Goal: Information Seeking & Learning: Find specific fact

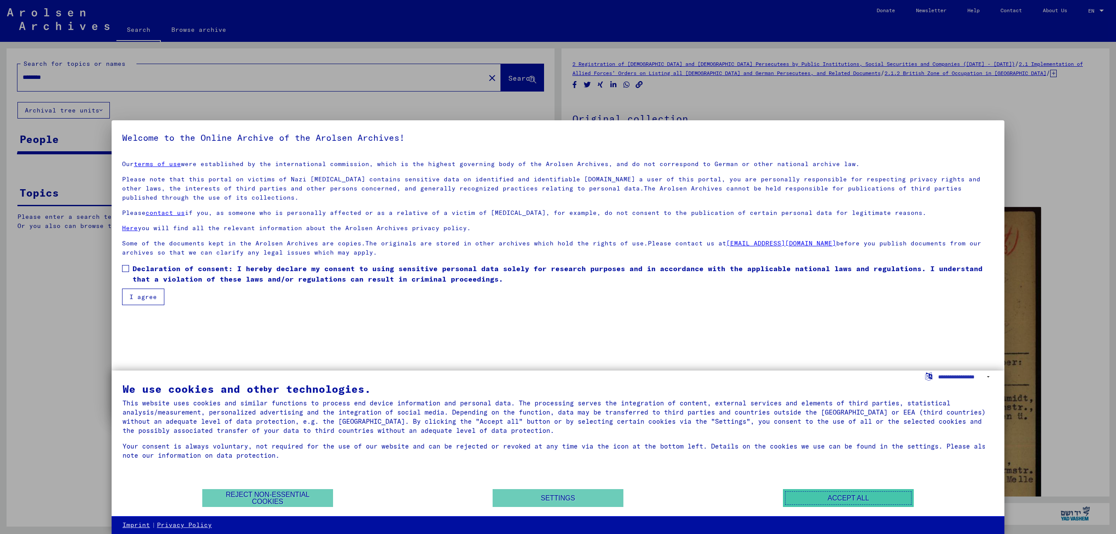
click at [825, 494] on button "Accept all" at bounding box center [848, 498] width 131 height 18
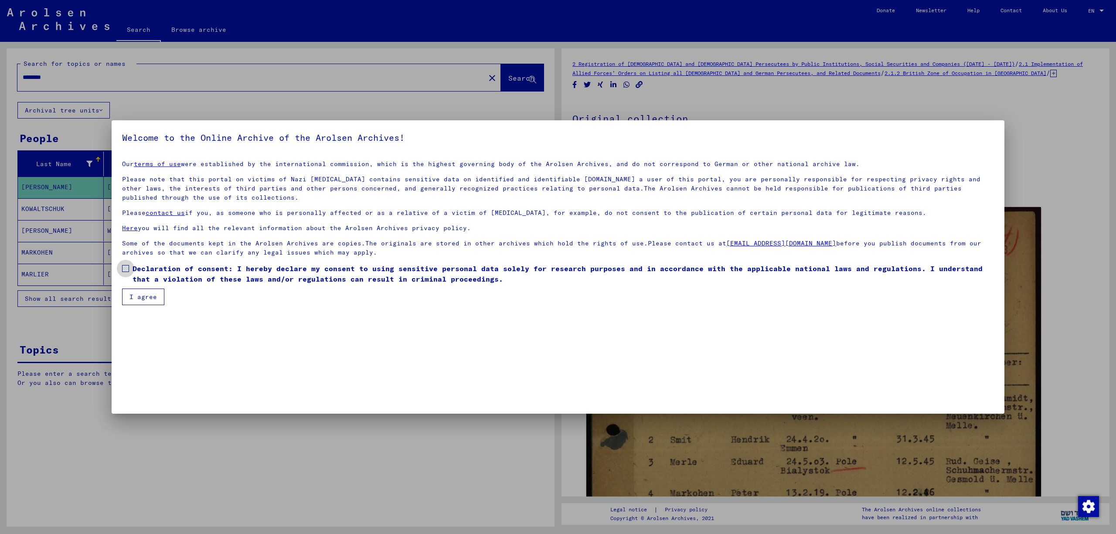
click at [124, 269] on span at bounding box center [125, 268] width 7 height 7
click at [145, 295] on button "I agree" at bounding box center [143, 297] width 42 height 17
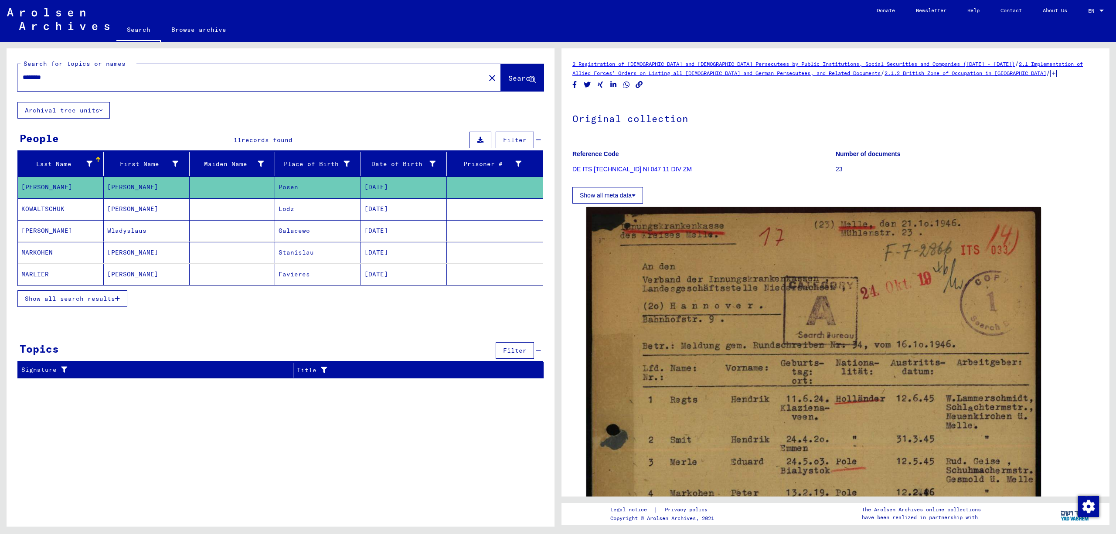
click at [58, 77] on input "********" at bounding box center [251, 77] width 457 height 9
drag, startPoint x: 83, startPoint y: 73, endPoint x: -24, endPoint y: 68, distance: 106.5
click at [0, 68] on html "Search Browse archive Donate Newsletter Help Contact About Us Search Browse arc…" at bounding box center [558, 267] width 1116 height 534
type input "**********"
click at [501, 78] on button "Search" at bounding box center [522, 77] width 43 height 27
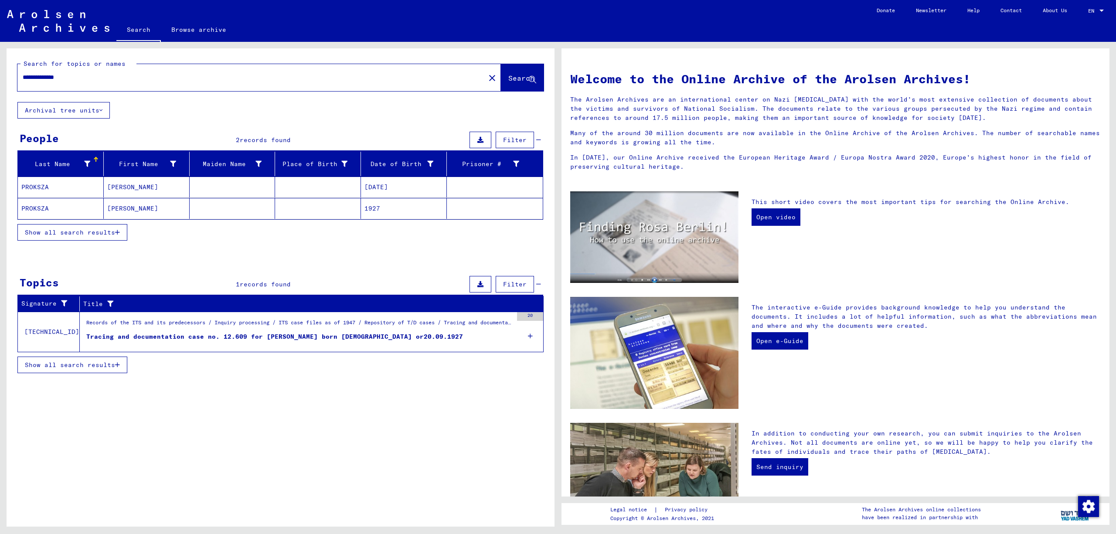
click at [403, 182] on mat-cell "[DATE]" at bounding box center [404, 187] width 86 height 21
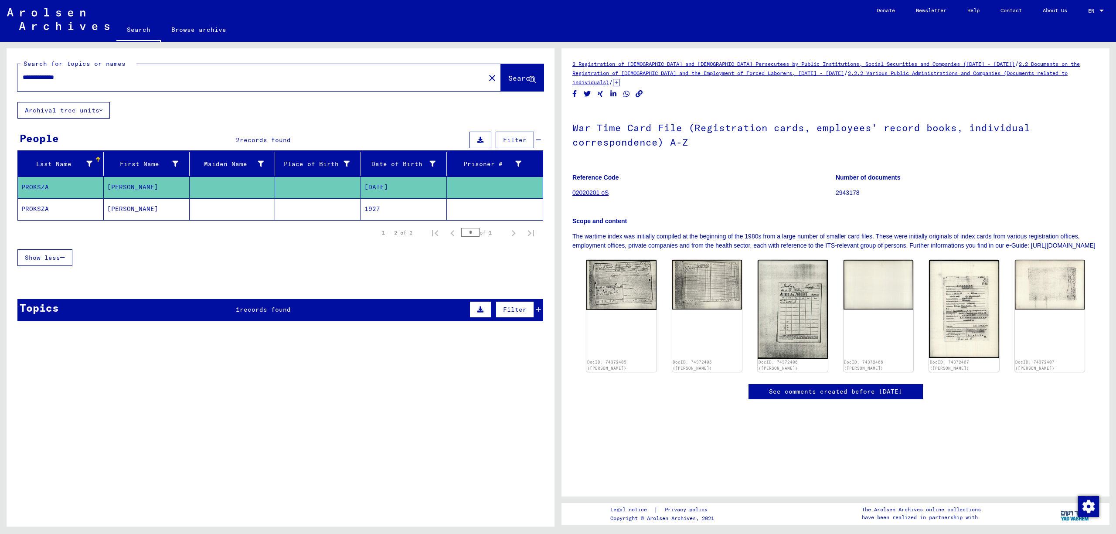
click at [408, 206] on mat-cell "1927" at bounding box center [404, 208] width 86 height 21
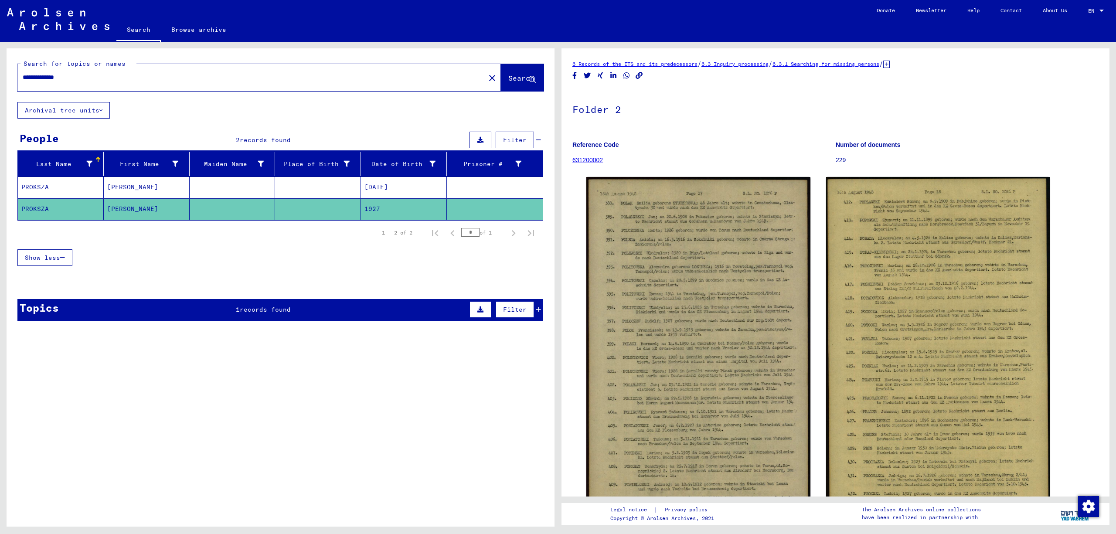
click at [537, 309] on icon at bounding box center [538, 309] width 5 height 6
